Goal: Communication & Community: Answer question/provide support

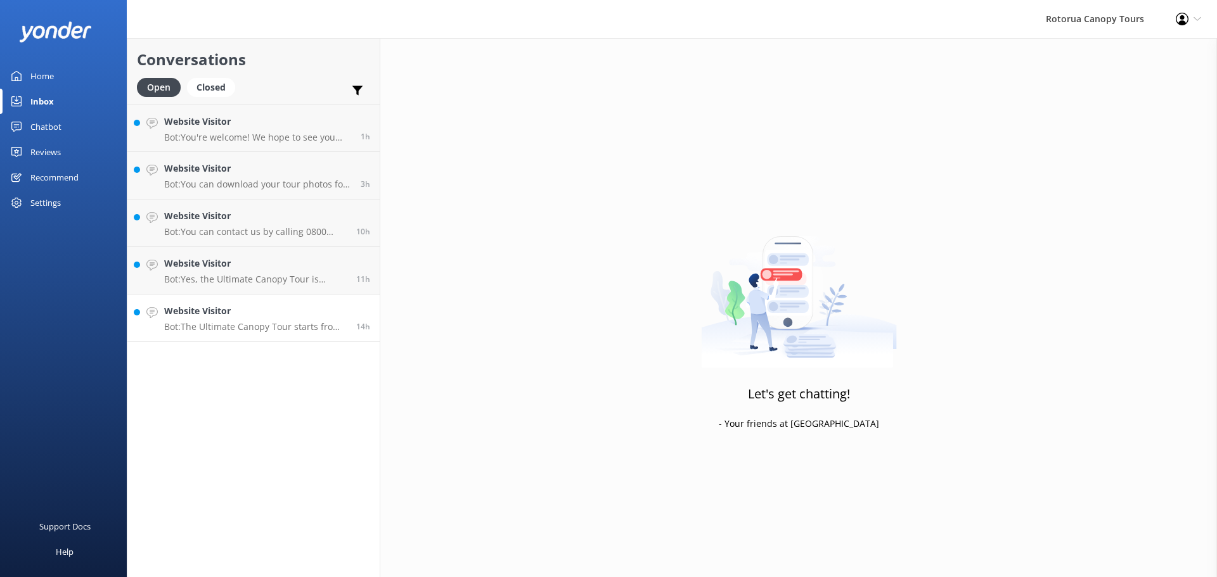
click at [340, 321] on div "Website Visitor Bot: The Ultimate Canopy Tour starts from NZ$239 for kids and N…" at bounding box center [255, 318] width 183 height 28
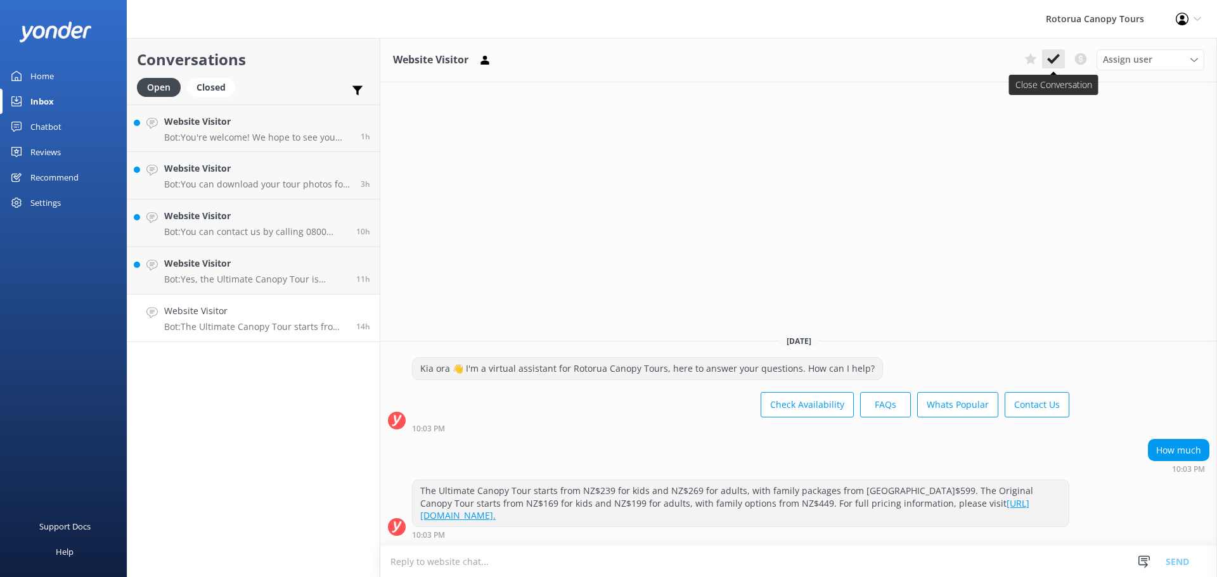
click at [1045, 64] on button at bounding box center [1053, 58] width 23 height 19
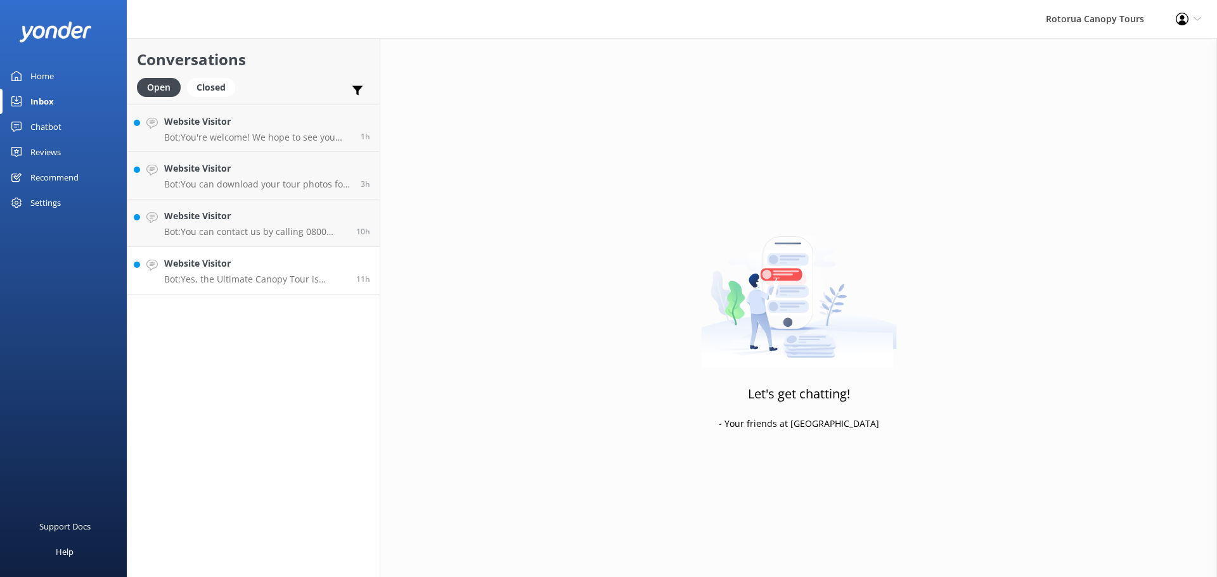
click at [214, 271] on h4 "Website Visitor" at bounding box center [255, 264] width 183 height 14
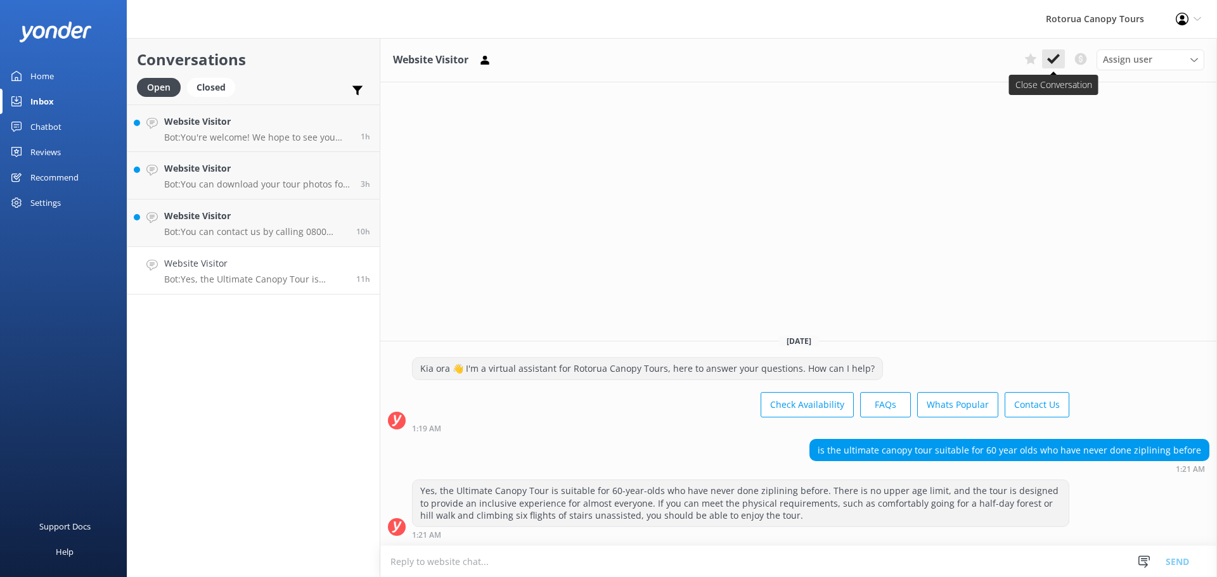
click at [1059, 65] on icon at bounding box center [1053, 59] width 13 height 13
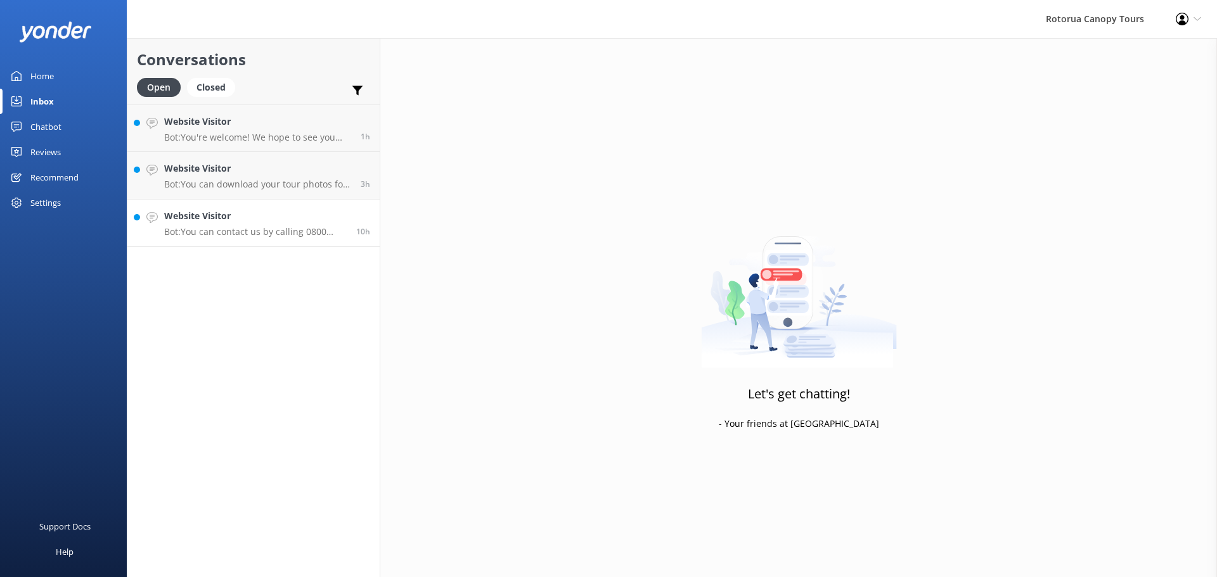
click at [247, 236] on p "Bot: You can contact us by calling 0800 CANOPY (226679) toll-free within NZ or …" at bounding box center [255, 231] width 183 height 11
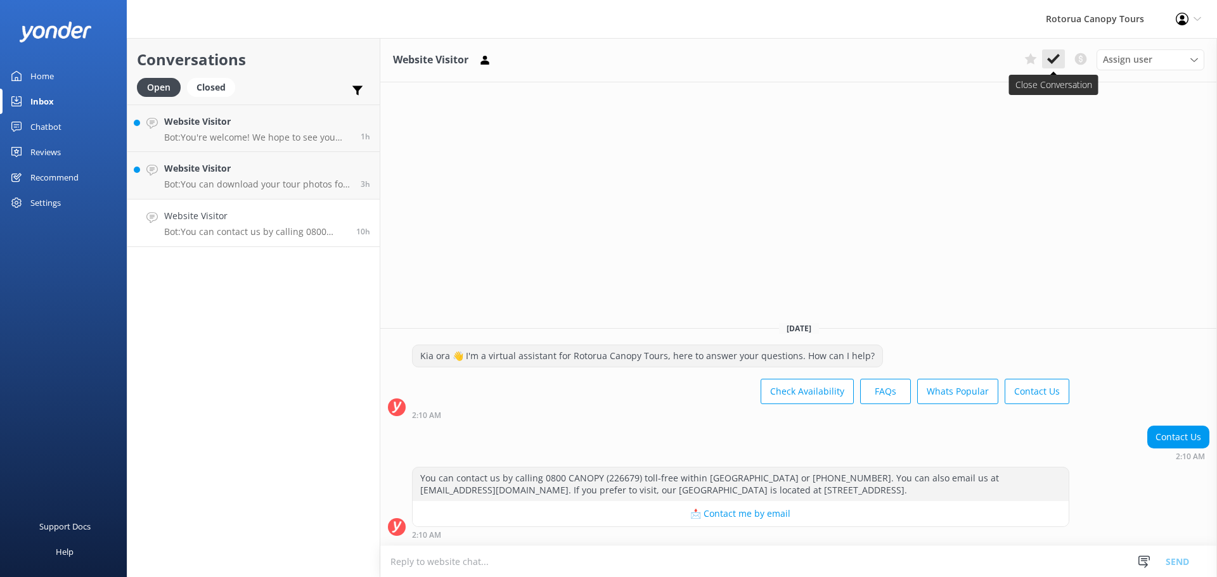
click at [1060, 53] on button at bounding box center [1053, 58] width 23 height 19
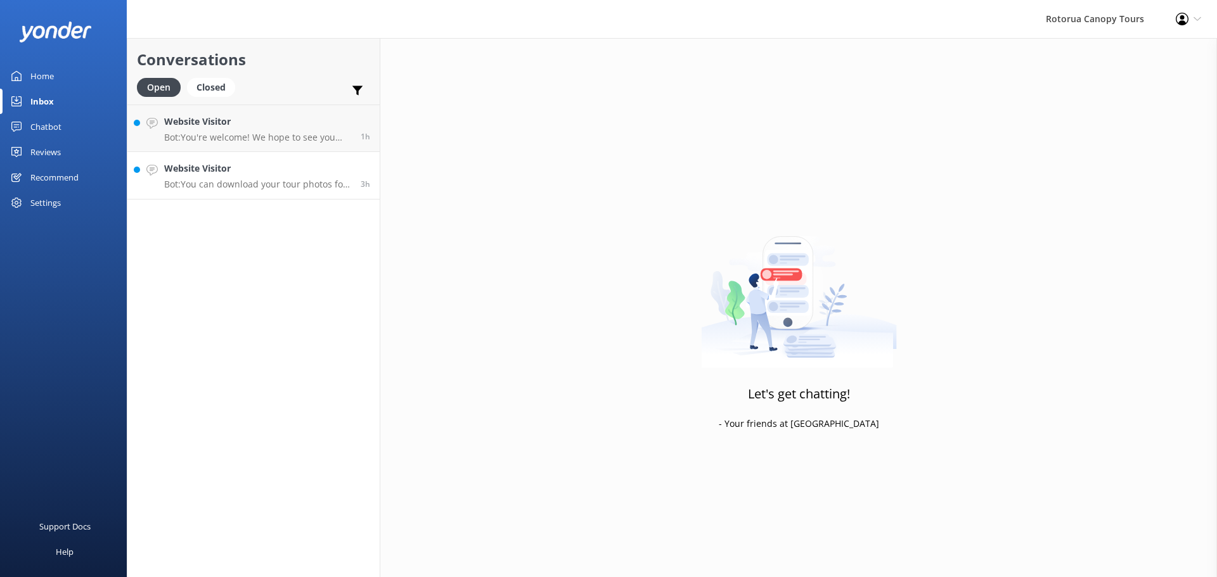
click at [274, 178] on div "Website Visitor Bot: You can download your tour photos for free from our websit…" at bounding box center [257, 176] width 187 height 28
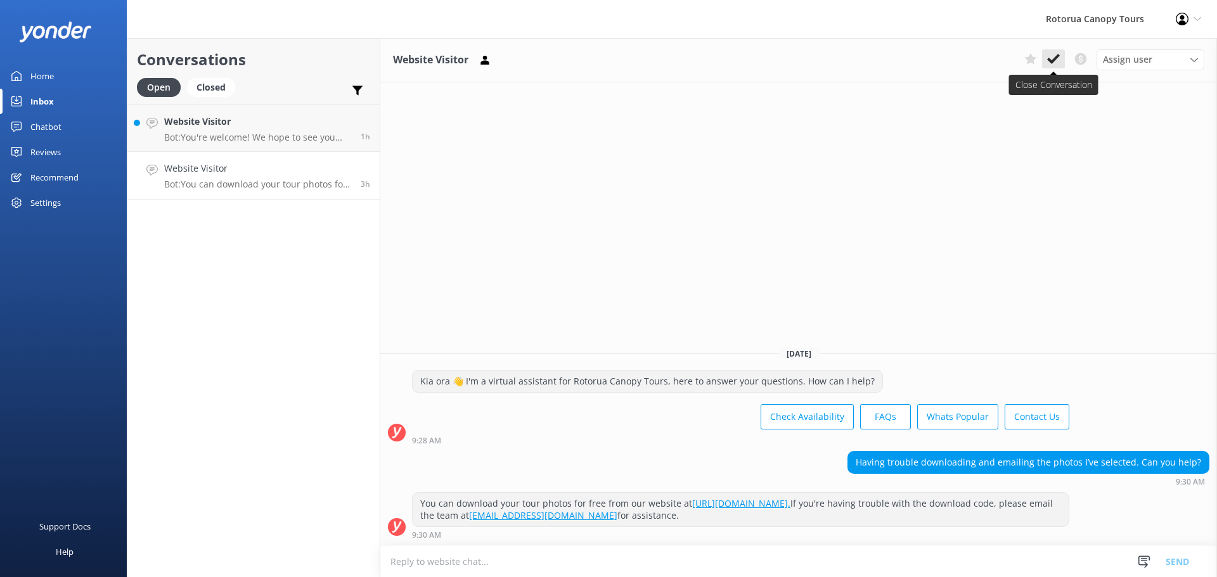
click at [1043, 51] on button at bounding box center [1053, 58] width 23 height 19
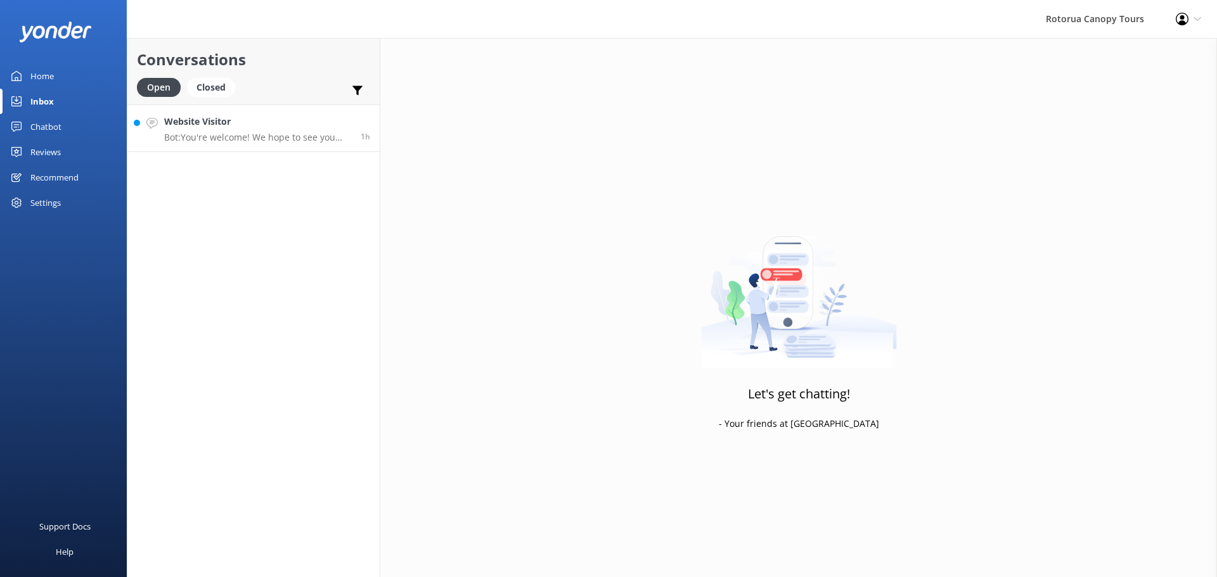
click at [264, 119] on h4 "Website Visitor" at bounding box center [257, 122] width 187 height 14
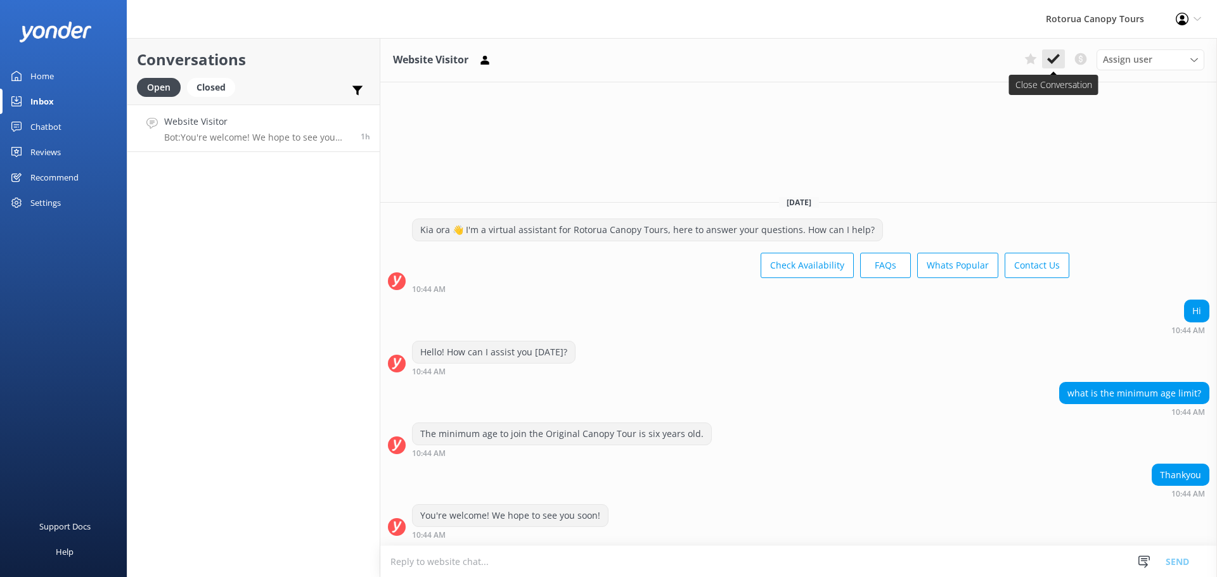
click at [1059, 52] on button at bounding box center [1053, 58] width 23 height 19
